Goal: Information Seeking & Learning: Learn about a topic

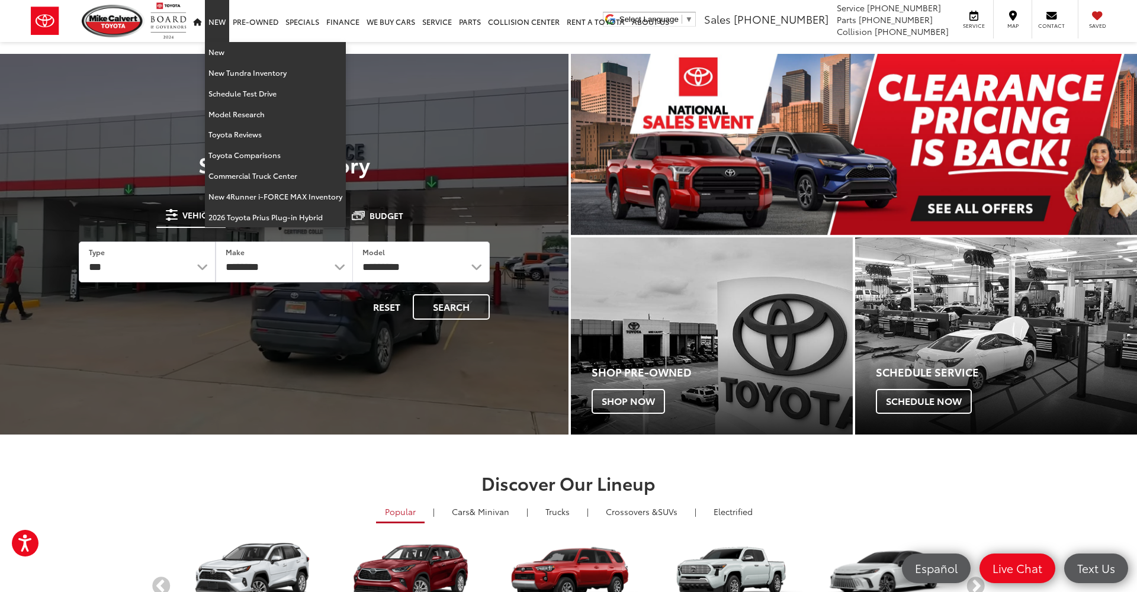
click at [214, 23] on link "New" at bounding box center [217, 21] width 24 height 42
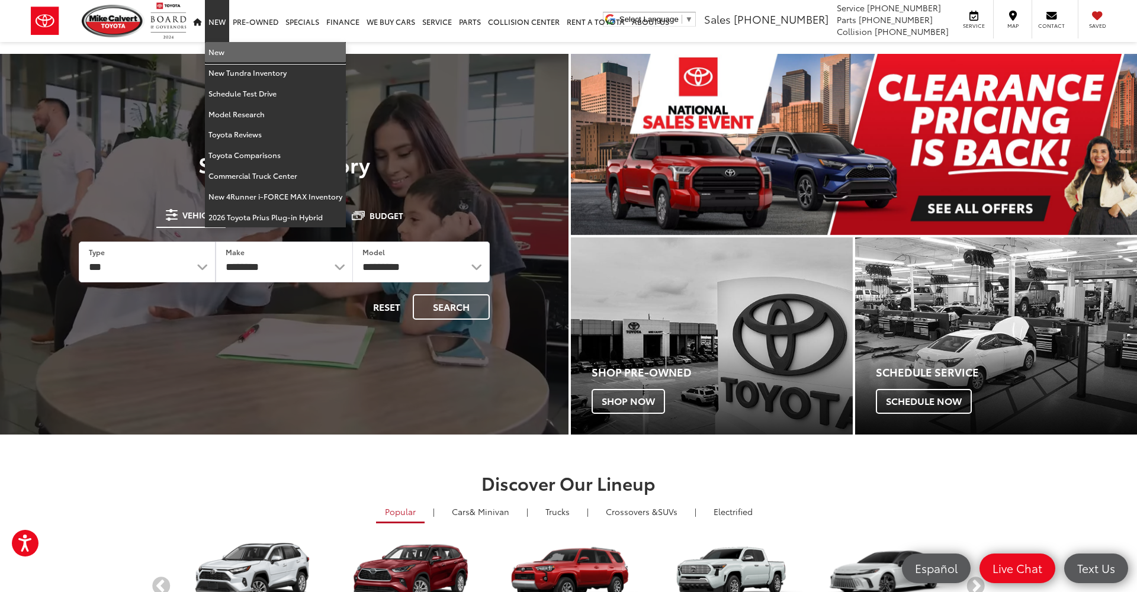
click at [225, 57] on link "New" at bounding box center [275, 52] width 141 height 21
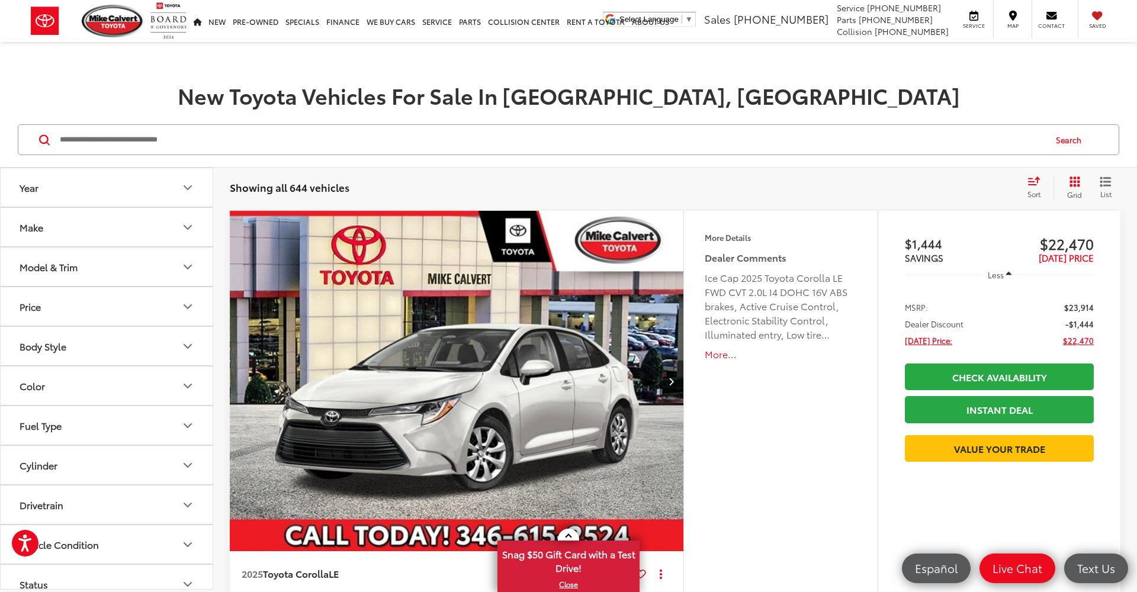
scroll to position [121, 0]
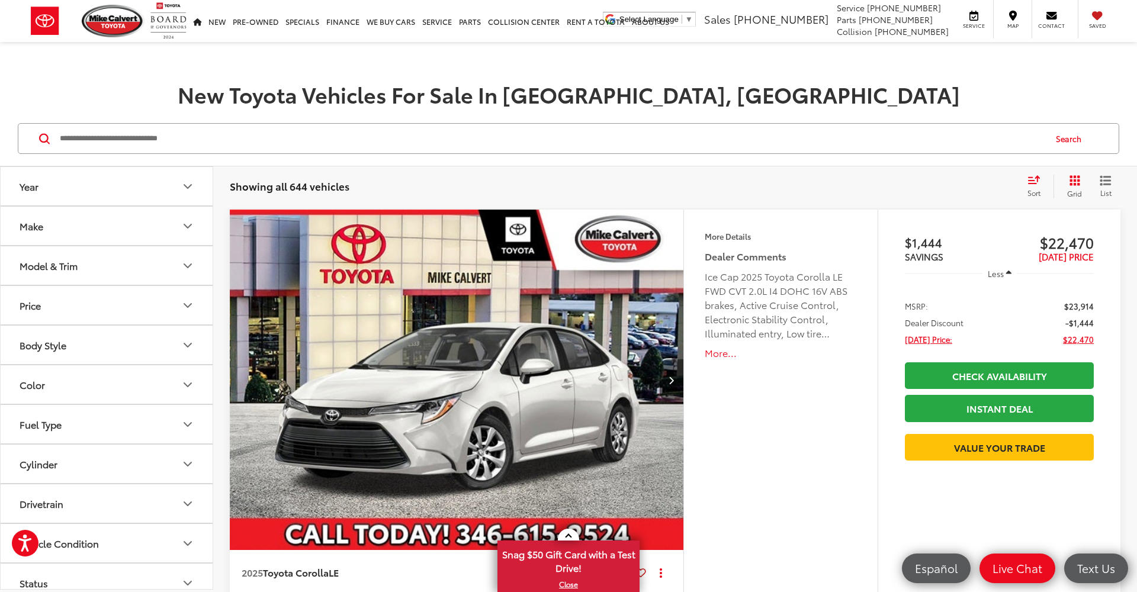
click at [78, 268] on div "Model & Trim" at bounding box center [49, 265] width 58 height 11
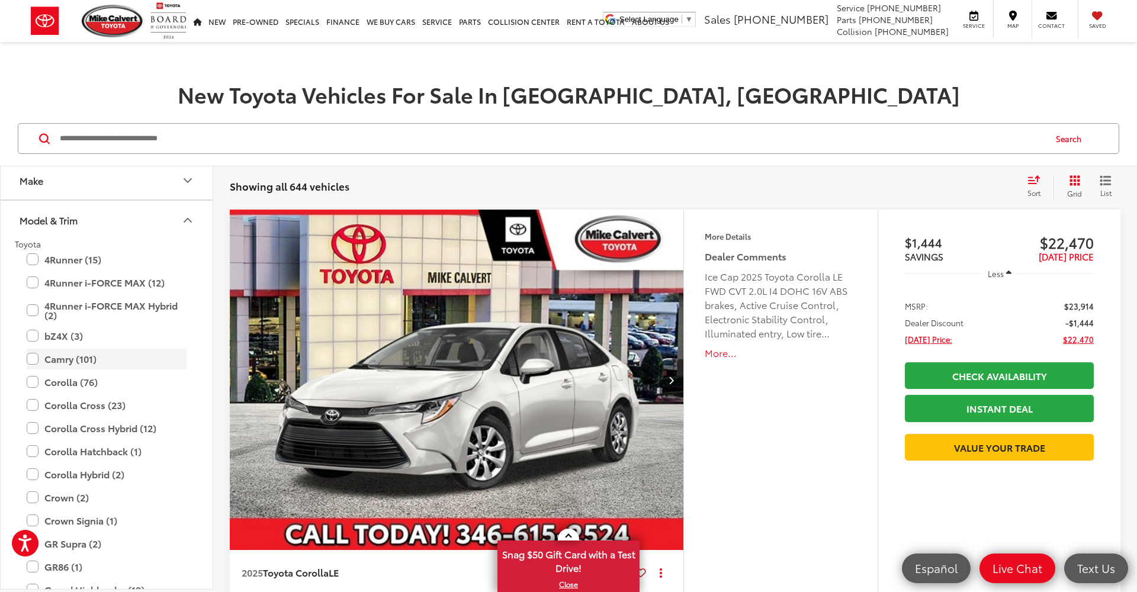
scroll to position [60, 0]
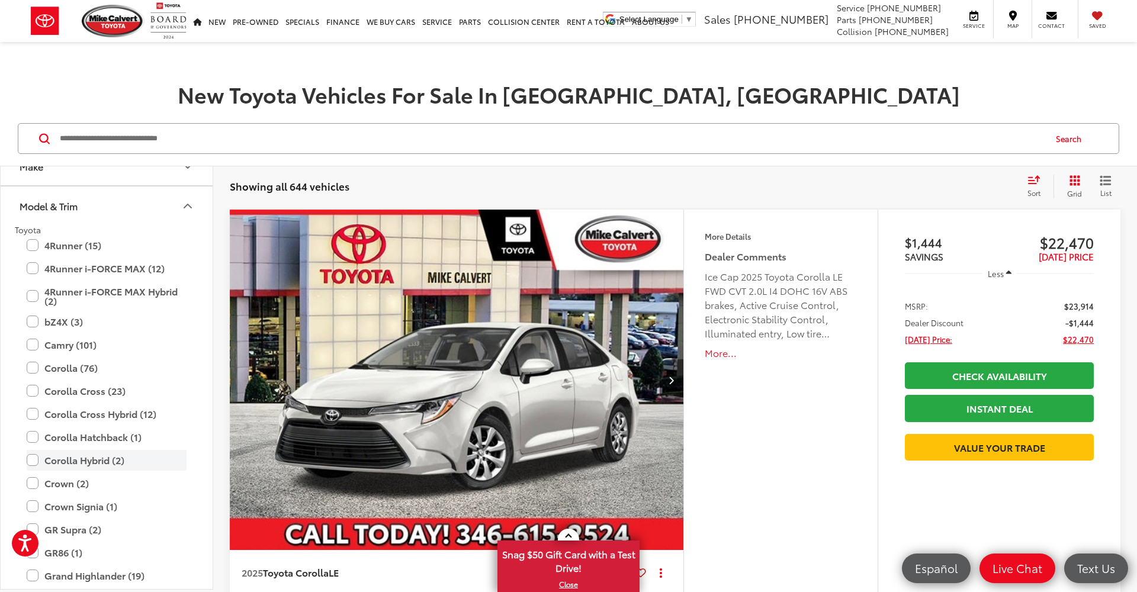
click at [100, 458] on label "Corolla Hybrid (2)" at bounding box center [107, 460] width 160 height 21
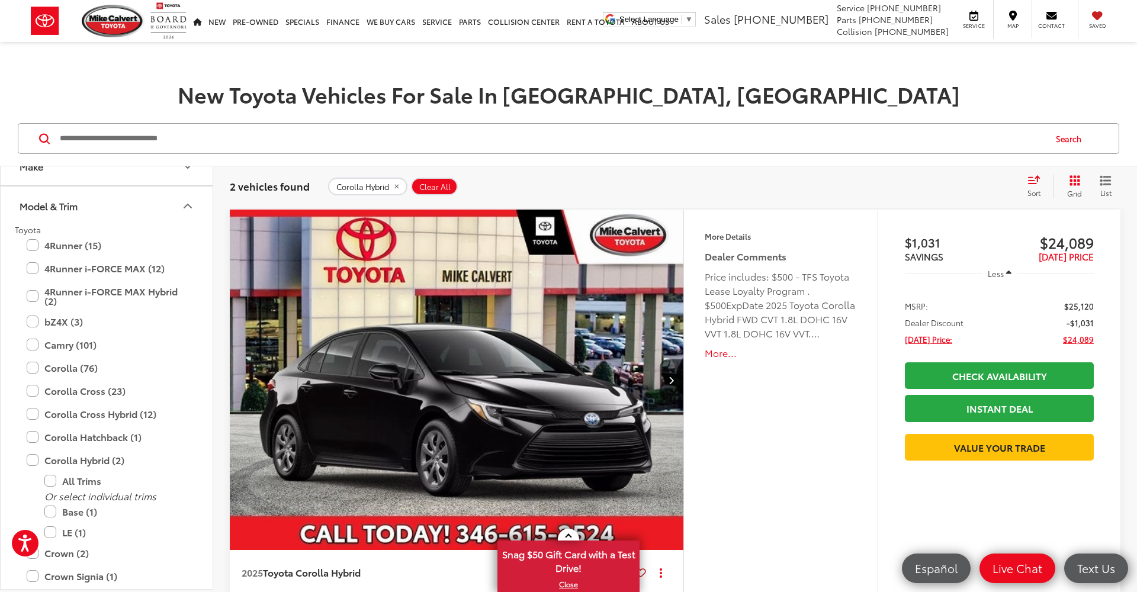
click at [807, 397] on div "Features Android Auto Apple CarPlay Keyless Entry Emergency Brake Assist Rear V…" at bounding box center [781, 420] width 194 height 421
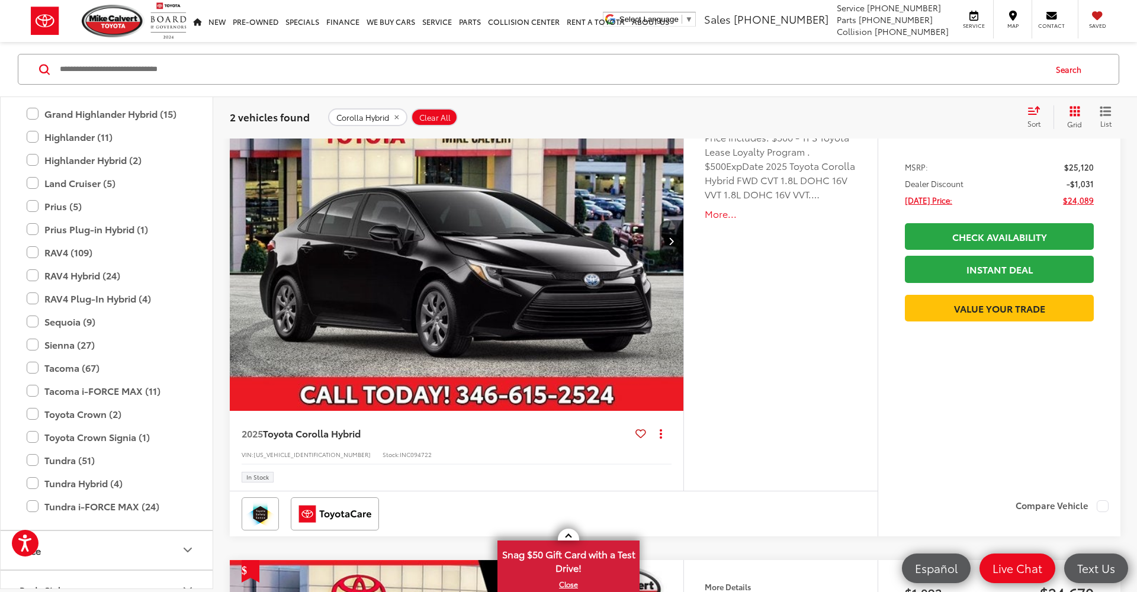
scroll to position [254, 0]
